Goal: Task Accomplishment & Management: Manage account settings

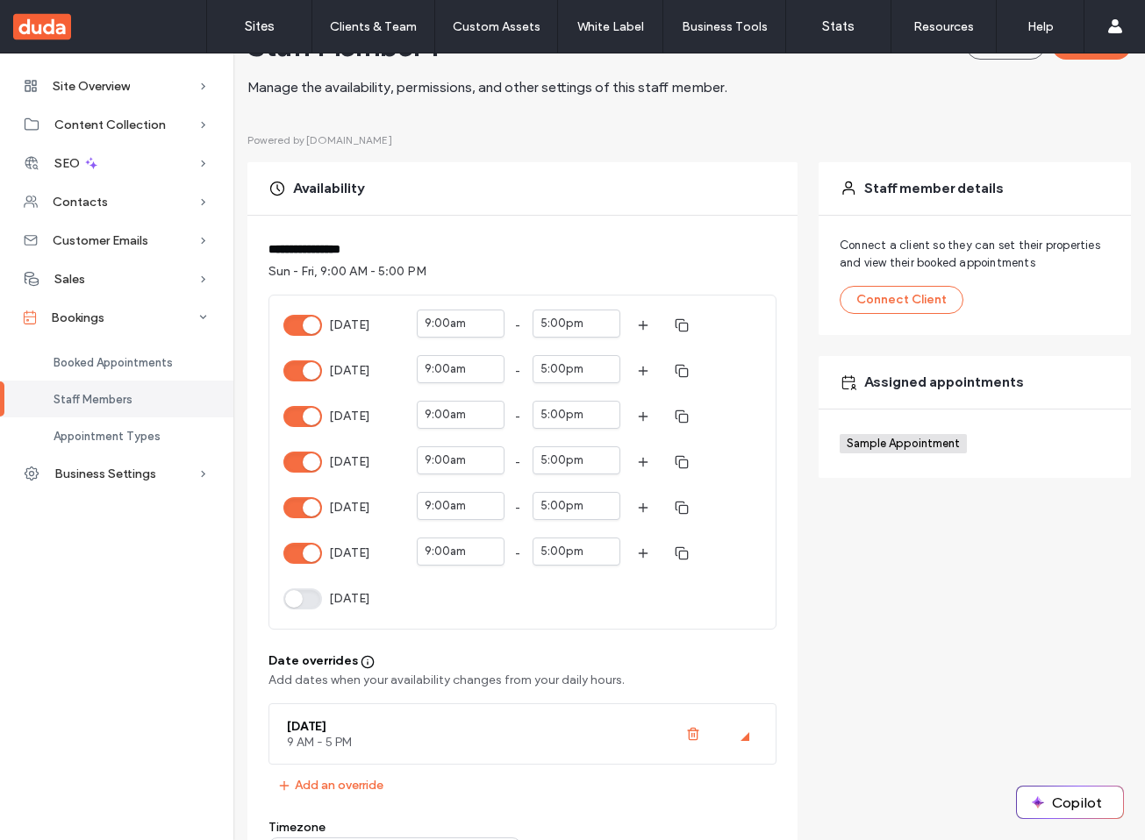
scroll to position [105, 0]
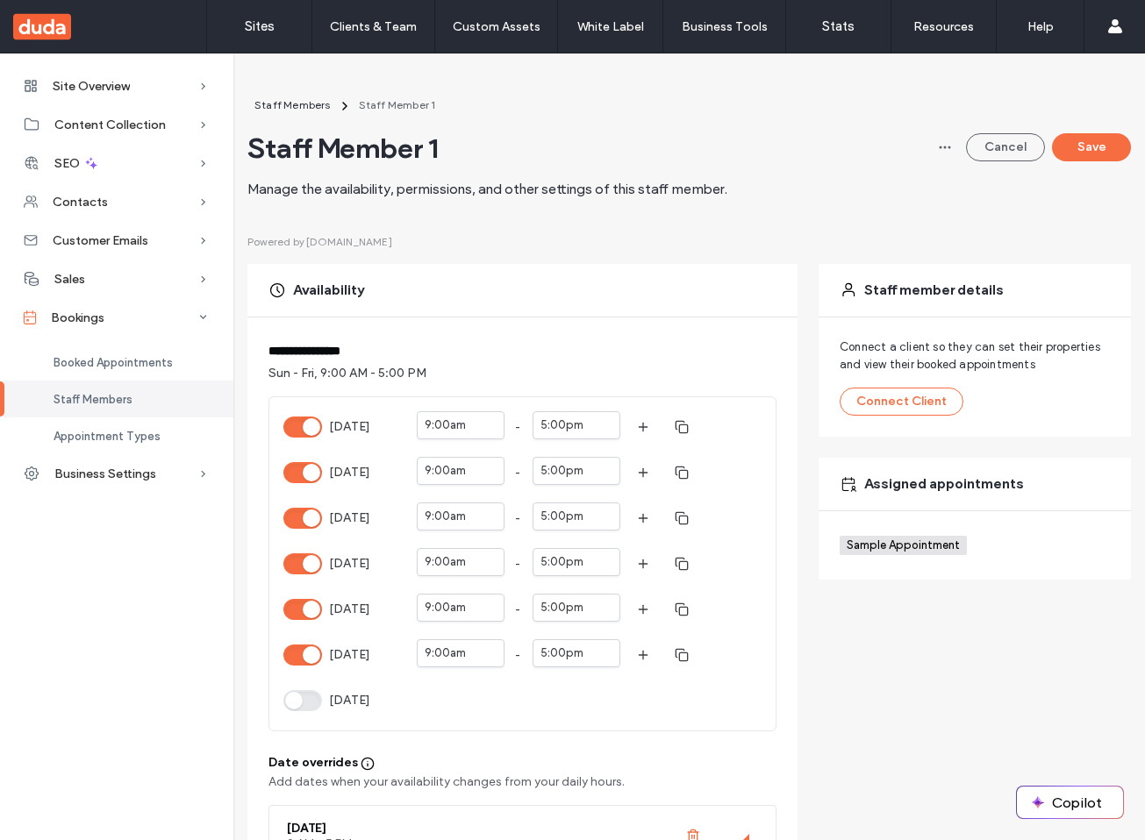
click at [299, 434] on button "[DATE]" at bounding box center [302, 427] width 39 height 21
click at [1083, 140] on button "Save" at bounding box center [1091, 147] width 79 height 28
